Goal: Book appointment/travel/reservation

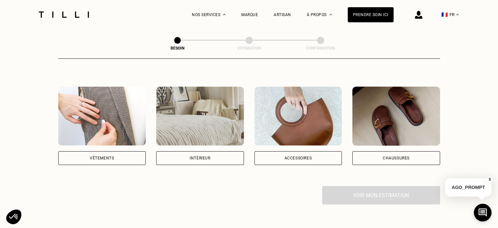
scroll to position [98, 0]
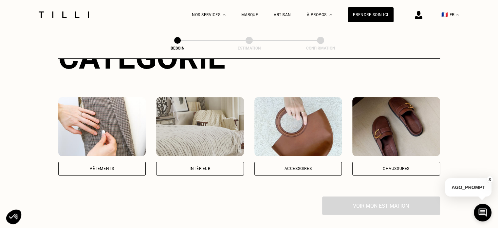
click at [122, 128] on img at bounding box center [102, 126] width 88 height 59
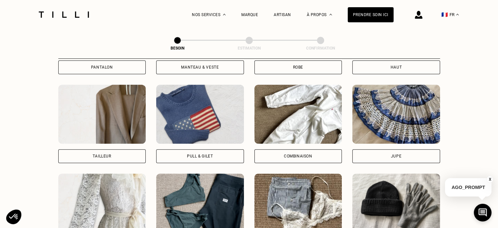
scroll to position [312, 0]
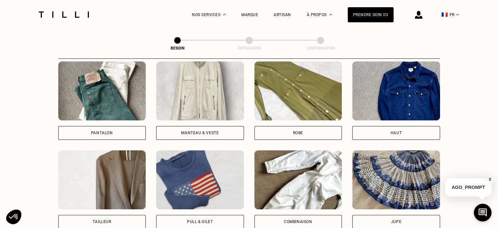
click at [103, 116] on div "Pantalon" at bounding box center [102, 100] width 88 height 78
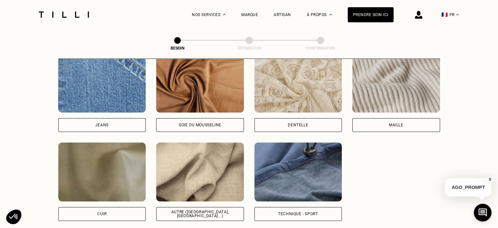
scroll to position [734, 0]
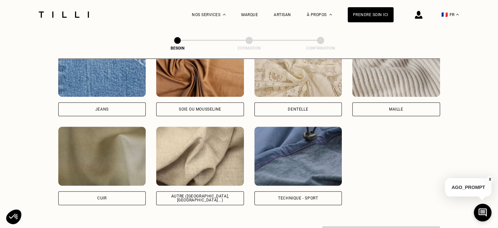
click at [216, 140] on img at bounding box center [200, 155] width 88 height 59
select select "FR"
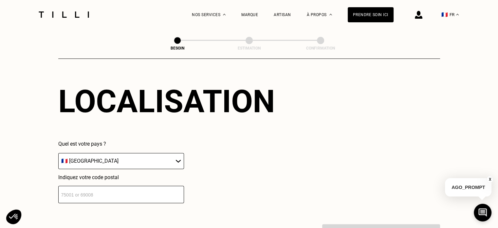
scroll to position [913, 0]
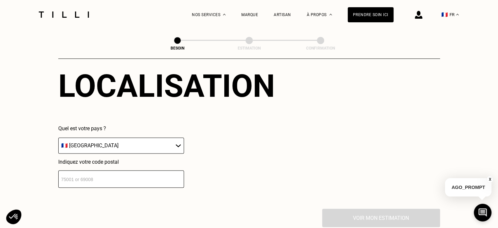
click at [146, 174] on input "number" at bounding box center [121, 178] width 126 height 17
type input "31170"
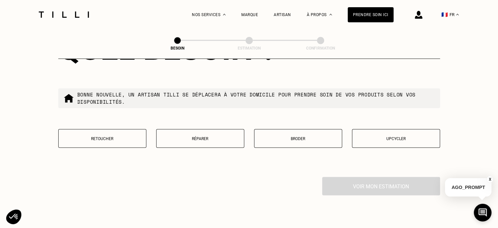
scroll to position [1100, 0]
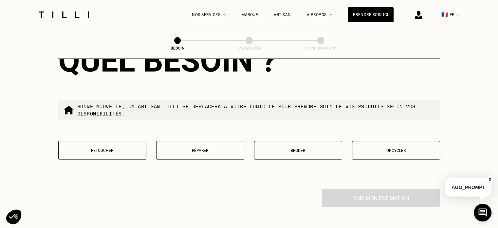
click at [194, 148] on p "Réparer" at bounding box center [200, 150] width 81 height 5
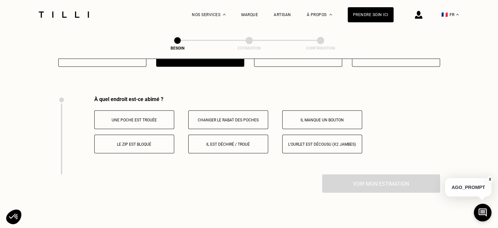
scroll to position [1179, 0]
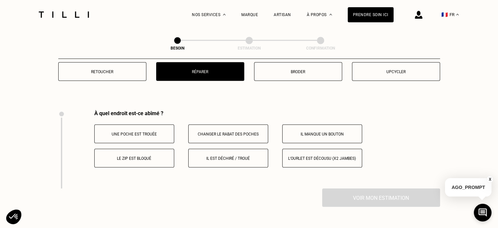
click at [87, 73] on button "Retoucher" at bounding box center [102, 71] width 88 height 19
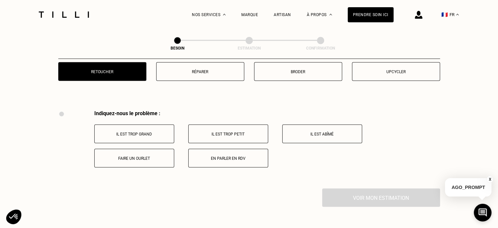
scroll to position [1146, 0]
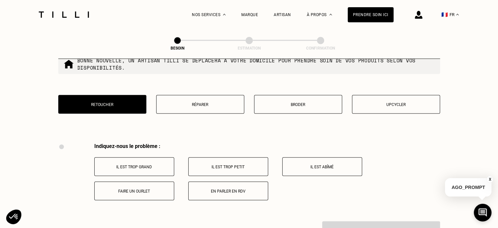
click at [183, 89] on div "Quel besoin ? Bonne nouvelle, un artisan tilli se déplacera à votre domicile po…" at bounding box center [249, 58] width 382 height 167
click at [182, 96] on button "Réparer" at bounding box center [200, 104] width 88 height 19
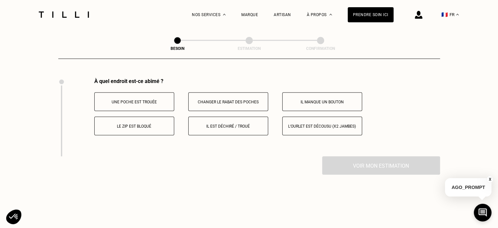
scroll to position [1211, 0]
click at [243, 117] on button "Il est déchiré / troué" at bounding box center [228, 125] width 80 height 19
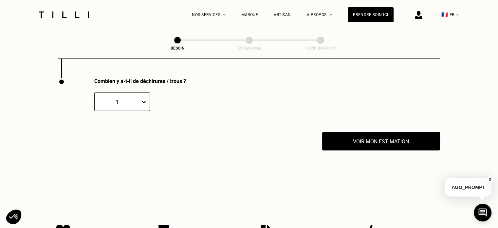
scroll to position [1290, 0]
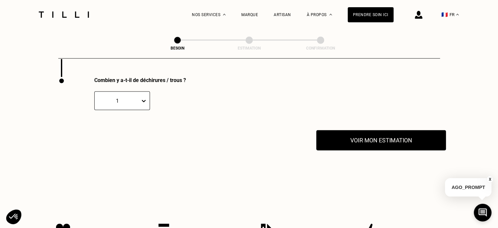
click at [371, 133] on button "Voir mon estimation" at bounding box center [382, 140] width 130 height 20
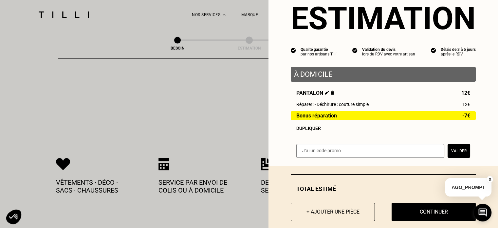
scroll to position [32, 0]
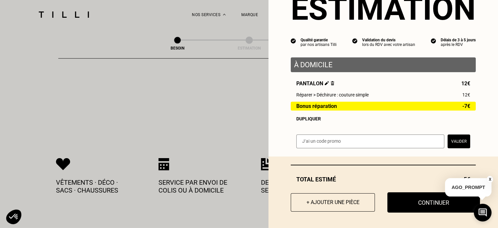
click at [432, 200] on button "Continuer" at bounding box center [434, 202] width 93 height 20
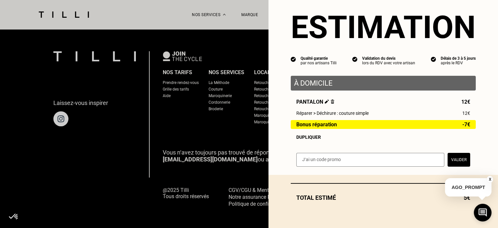
scroll to position [14, 0]
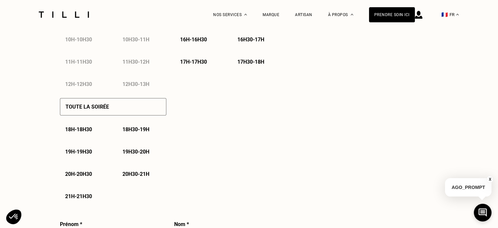
select select "FR"
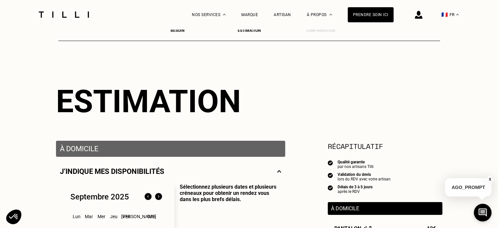
scroll to position [33, 0]
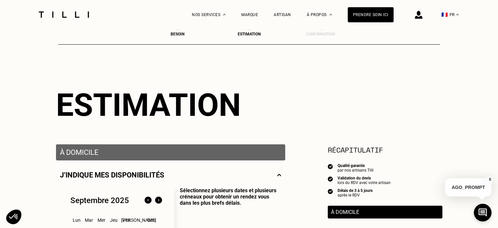
scroll to position [0, 0]
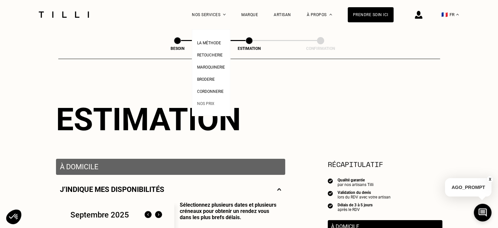
drag, startPoint x: 223, startPoint y: 41, endPoint x: 209, endPoint y: 101, distance: 61.4
